Goal: Task Accomplishment & Management: Manage account settings

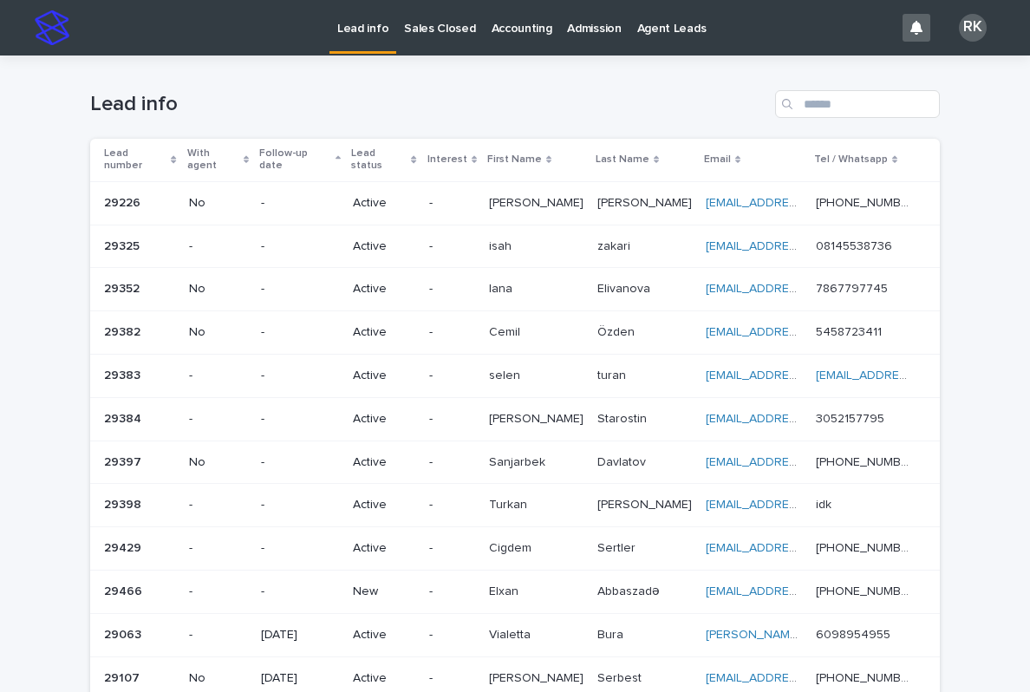
click at [353, 29] on p "Lead info" at bounding box center [362, 18] width 51 height 36
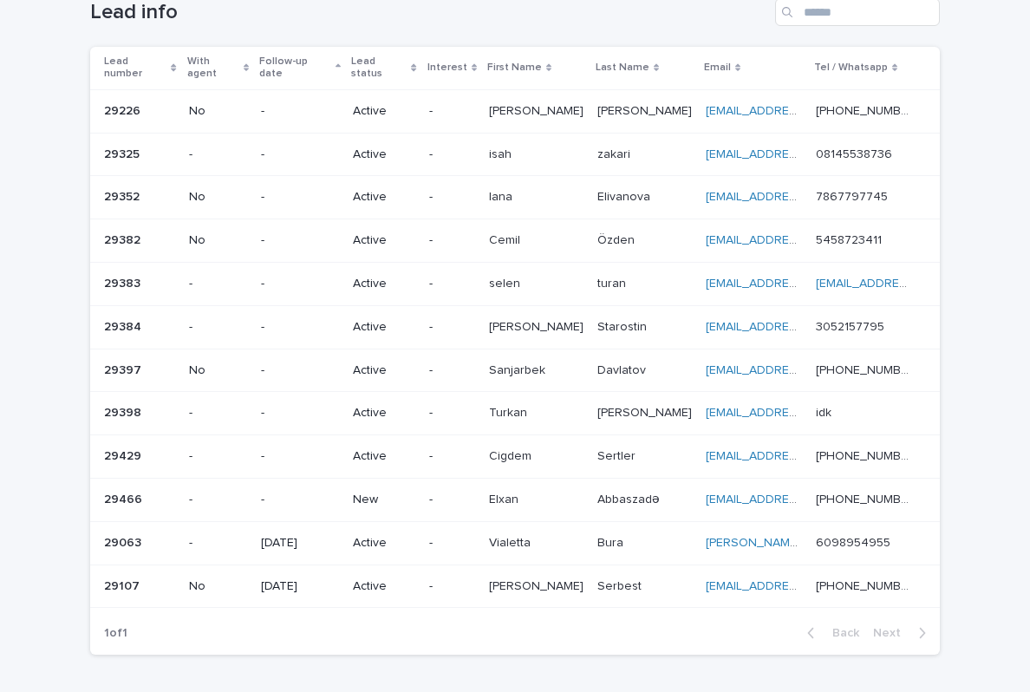
scroll to position [95, 0]
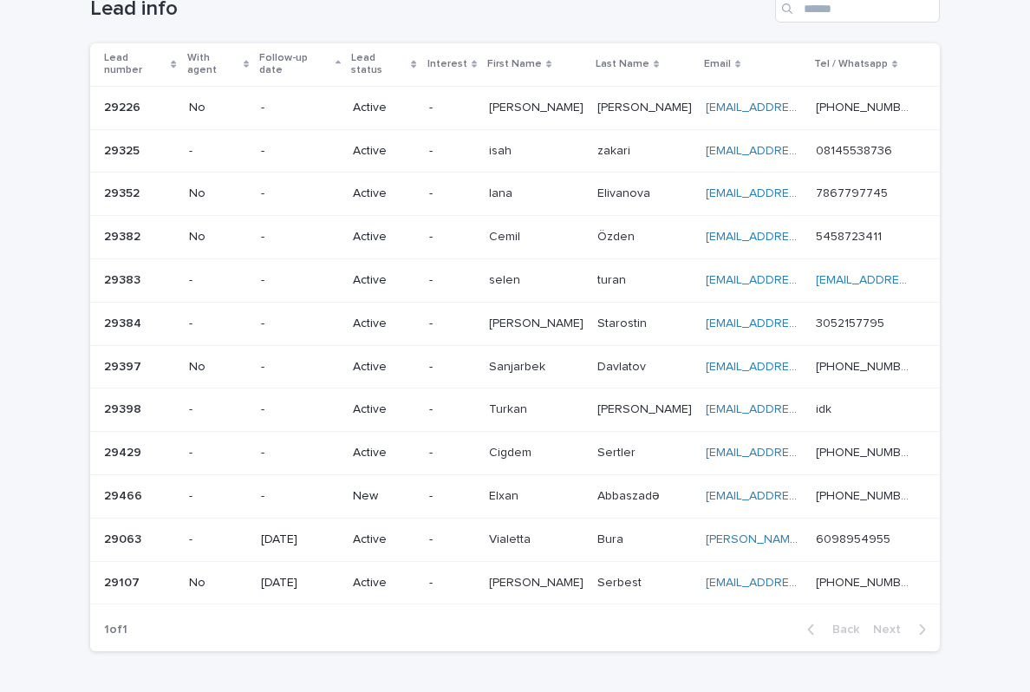
click at [300, 489] on p "-" at bounding box center [300, 496] width 78 height 15
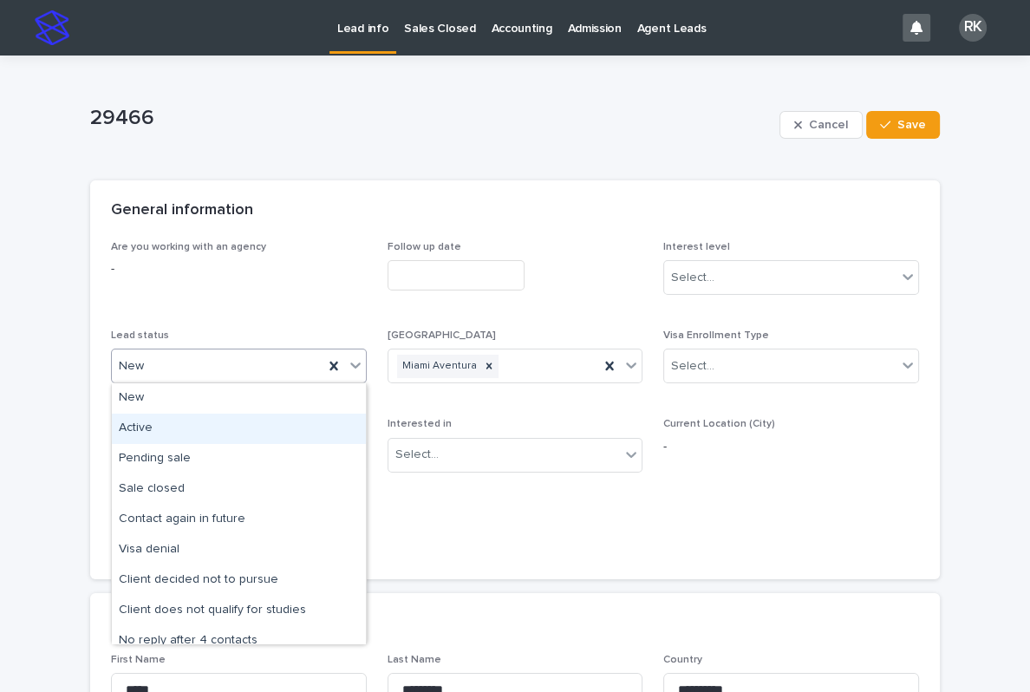
click at [134, 432] on div "Active" at bounding box center [239, 429] width 254 height 30
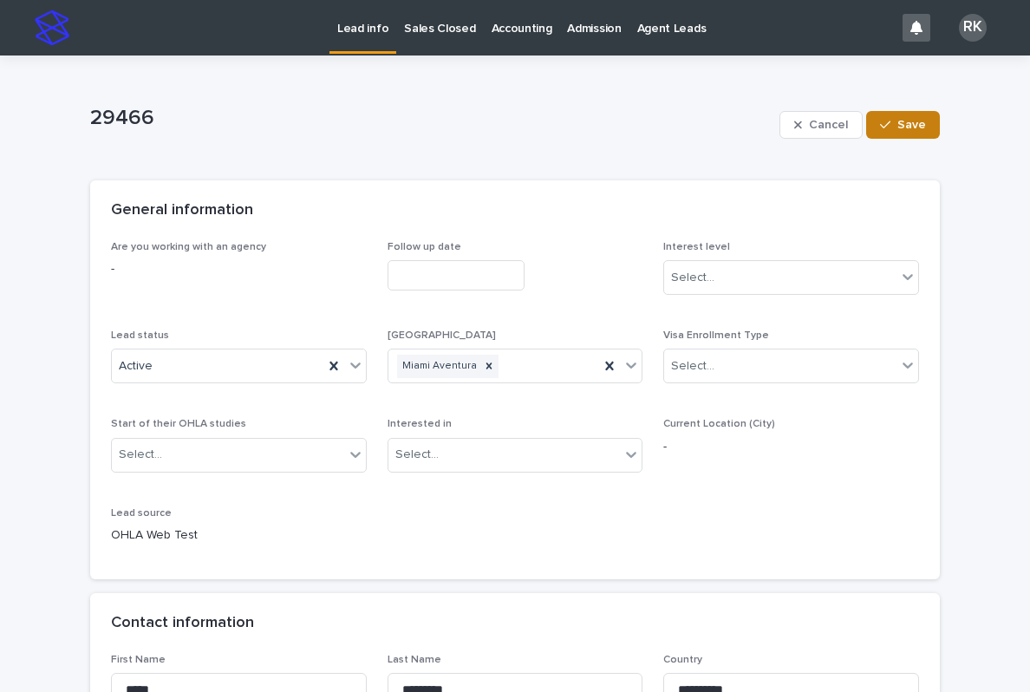
click at [908, 130] on span "Save" at bounding box center [912, 125] width 29 height 12
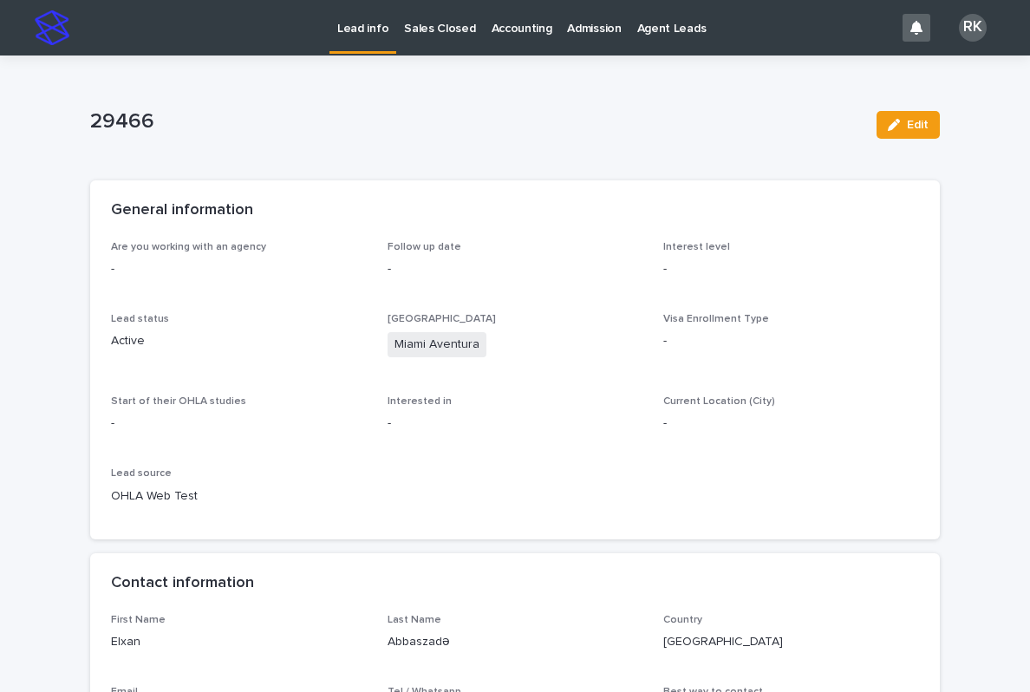
click at [355, 48] on link "Lead info" at bounding box center [363, 25] width 67 height 51
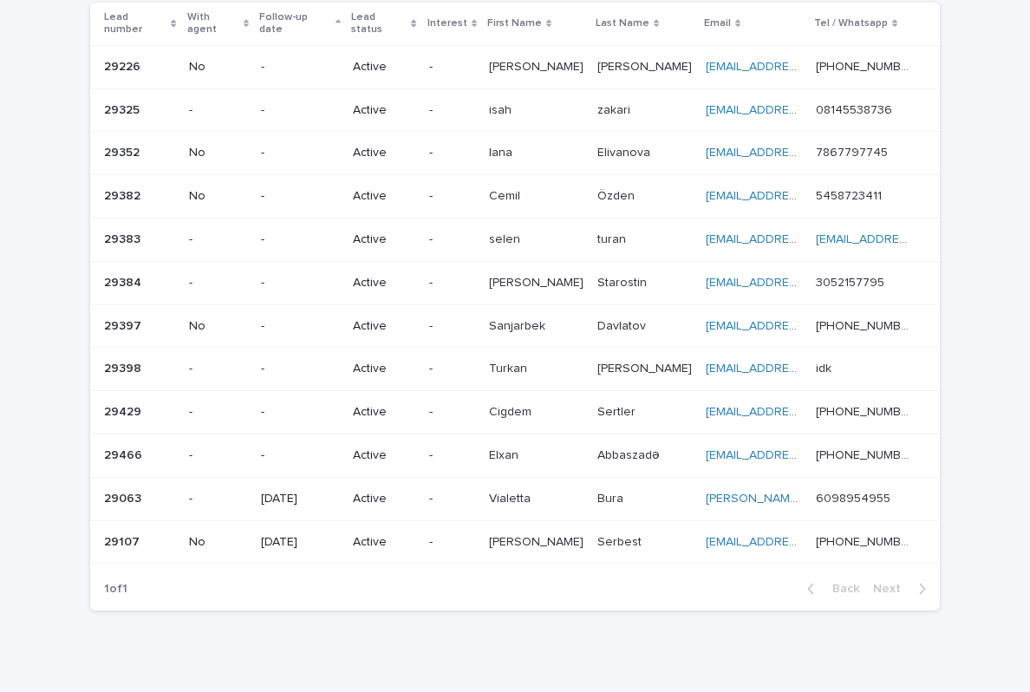
scroll to position [135, 0]
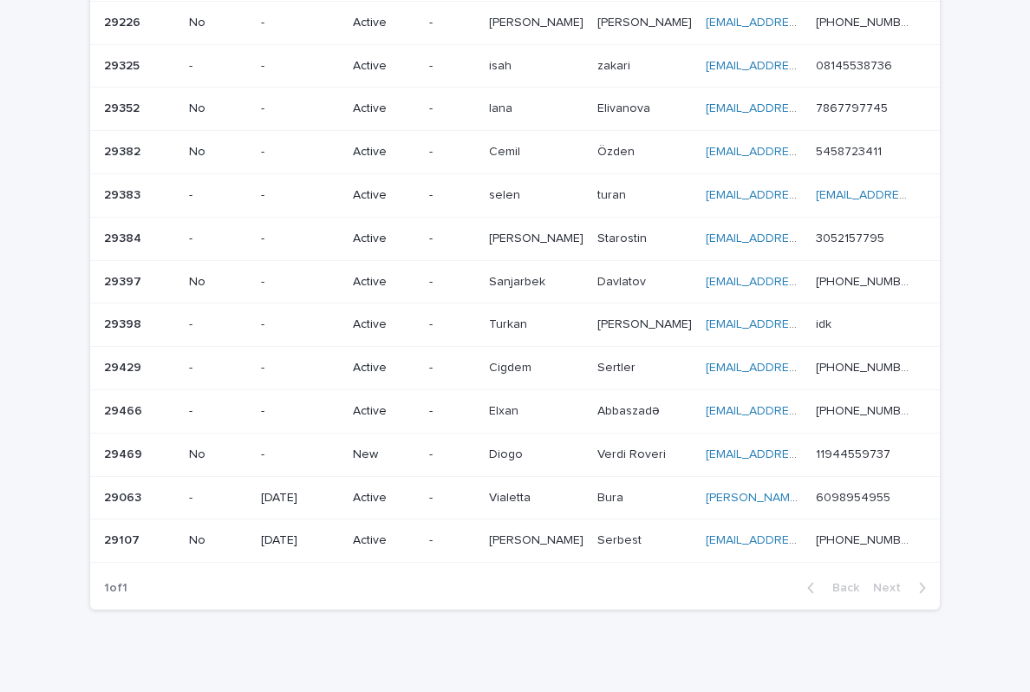
scroll to position [178, 0]
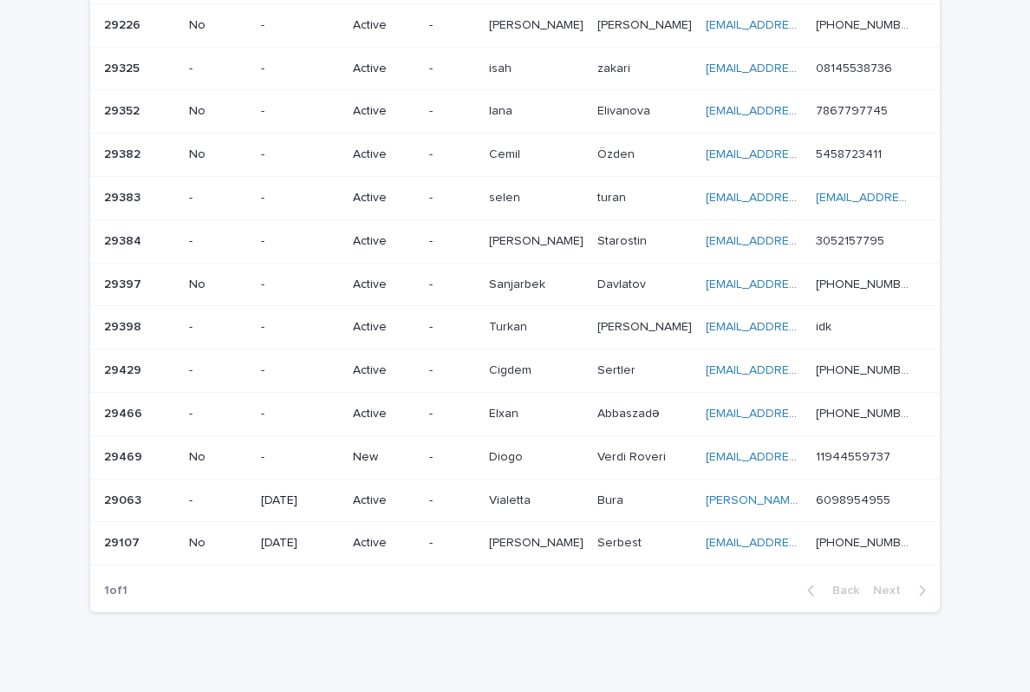
click at [529, 444] on div "[PERSON_NAME]" at bounding box center [536, 457] width 95 height 29
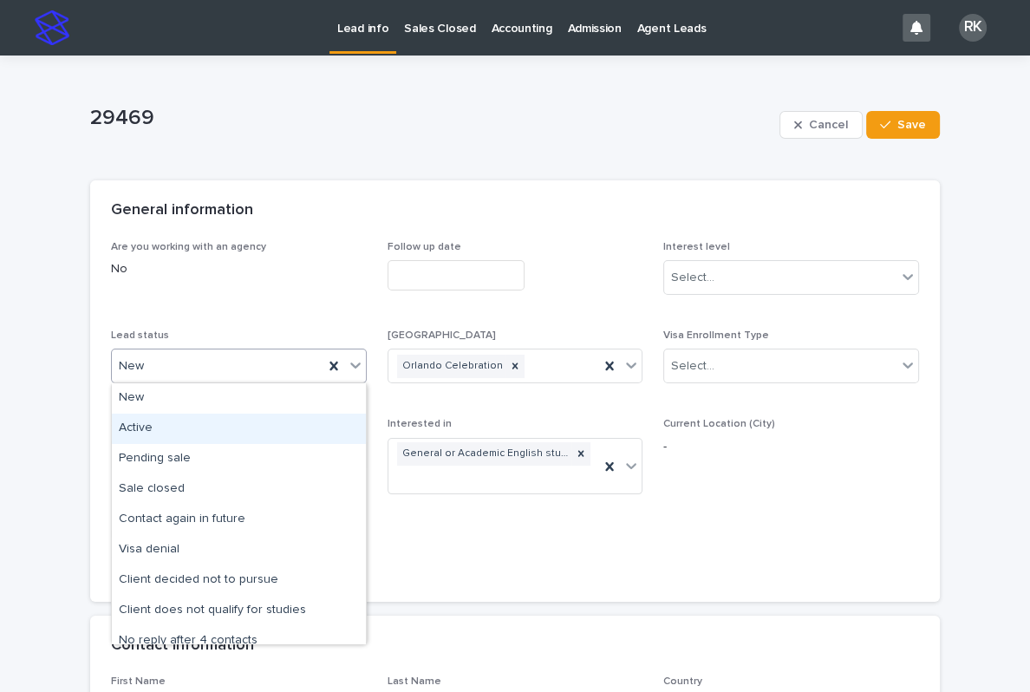
click at [297, 429] on div "Active" at bounding box center [239, 429] width 254 height 30
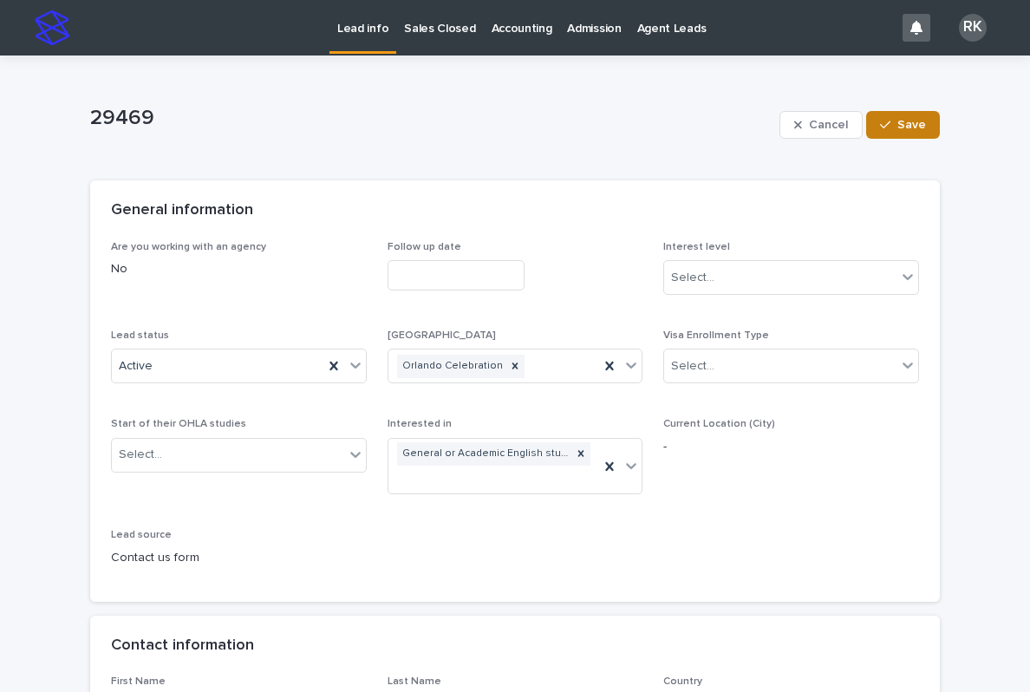
click at [909, 125] on span "Save" at bounding box center [912, 125] width 29 height 12
